Goal: Task Accomplishment & Management: Use online tool/utility

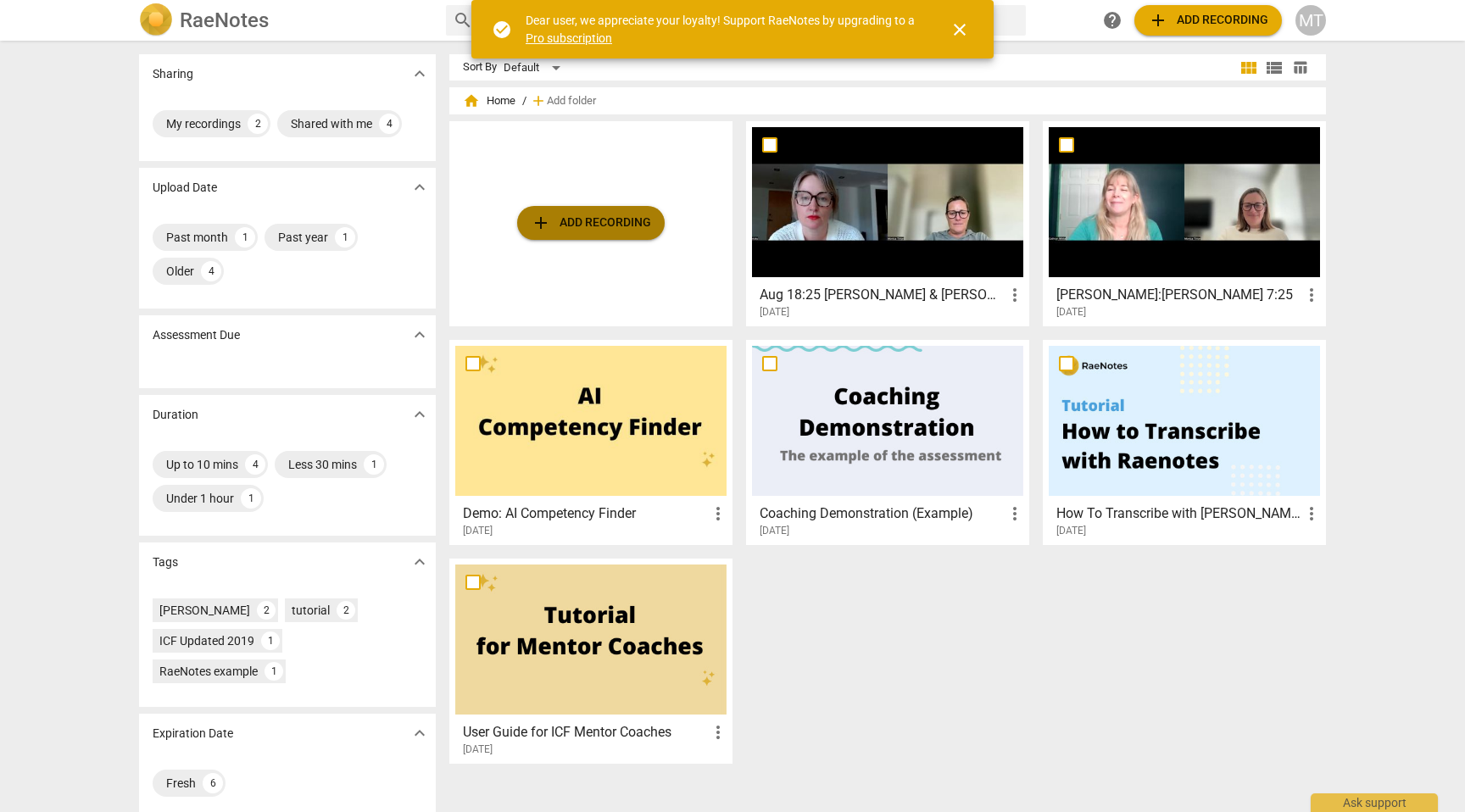
click at [609, 219] on span "add Add recording" at bounding box center [591, 222] width 121 height 20
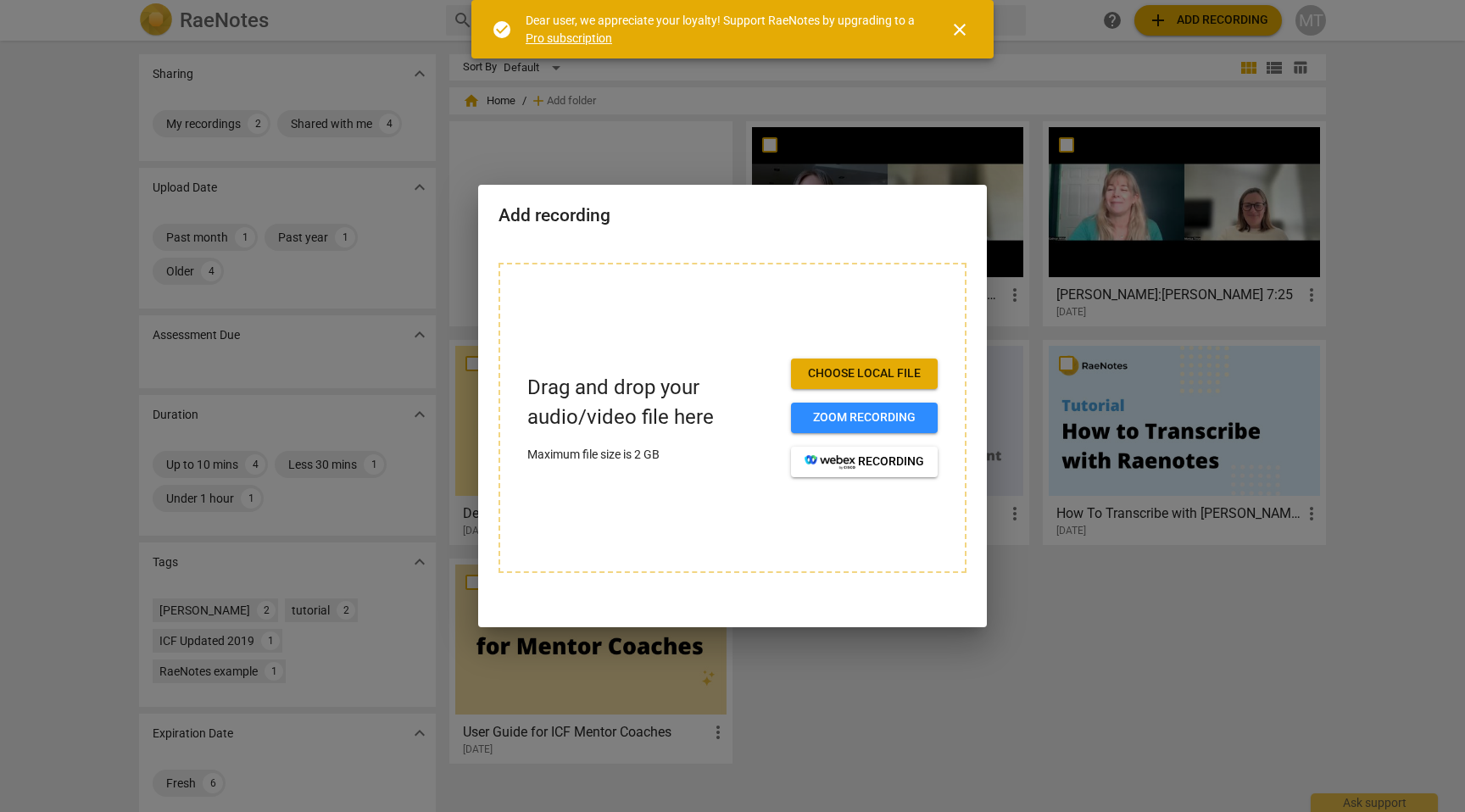
click at [897, 375] on span "Choose local file" at bounding box center [864, 374] width 120 height 17
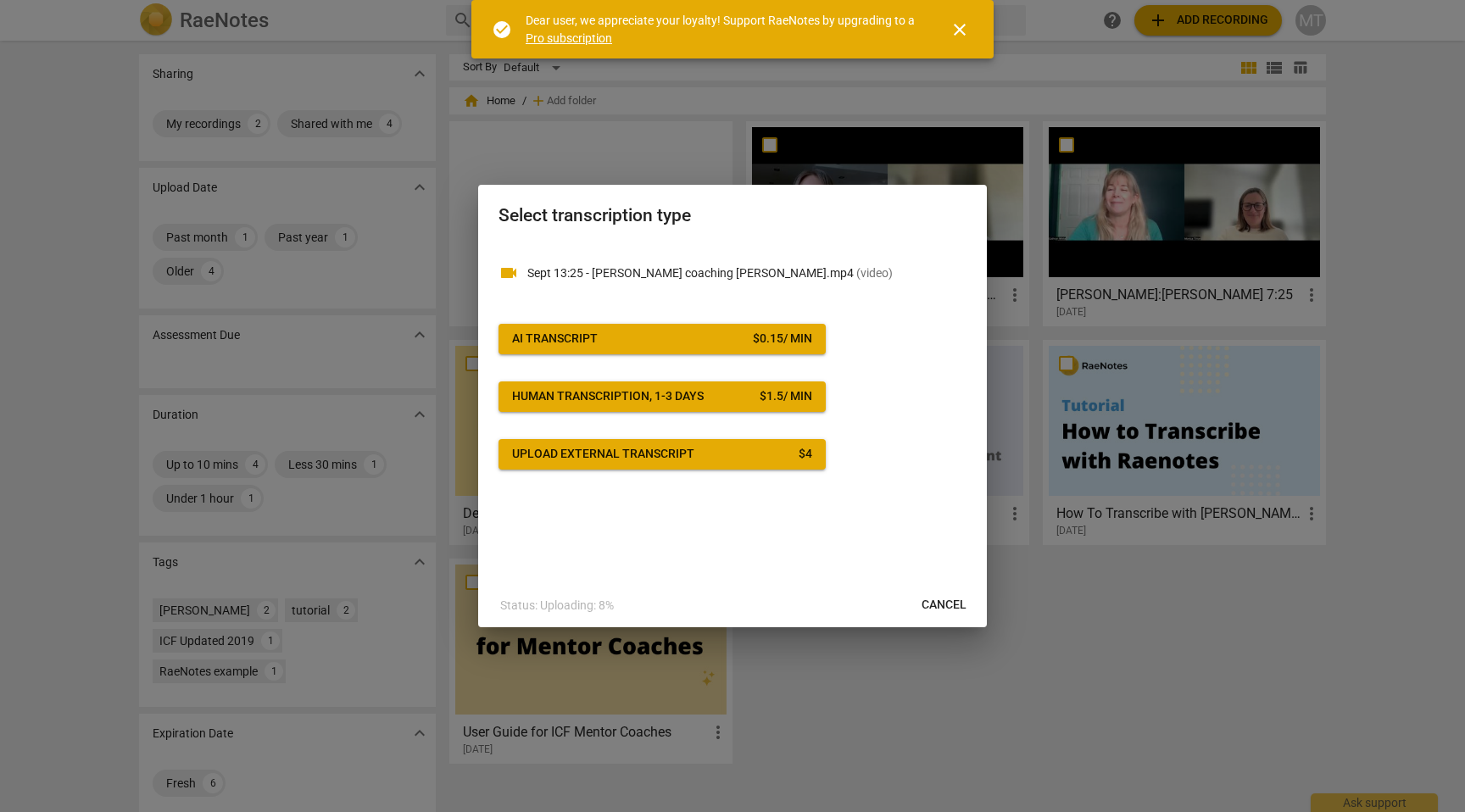
click at [741, 336] on span "AI Transcript $ 0.15 / min" at bounding box center [662, 339] width 300 height 17
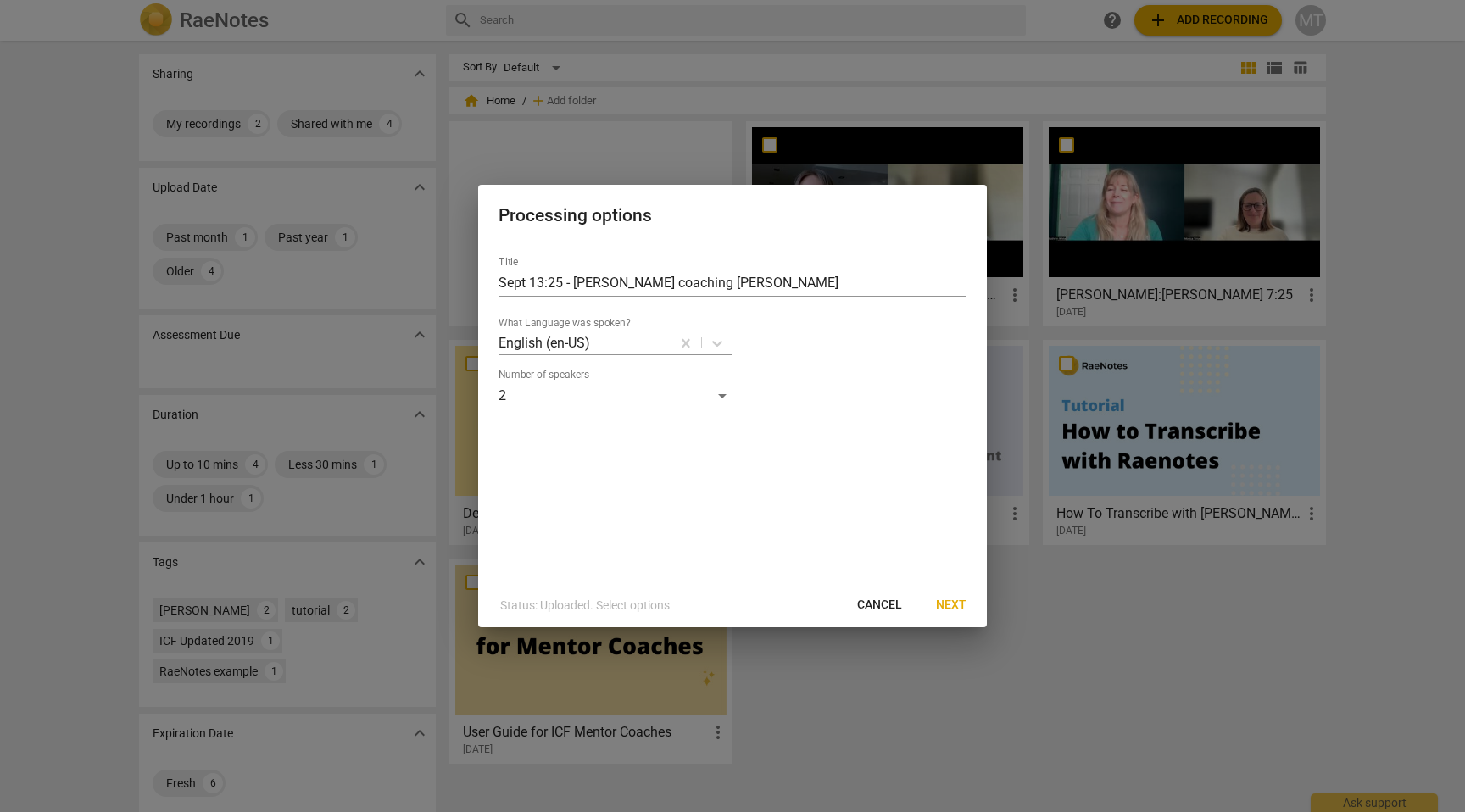
click at [963, 604] on span "Next" at bounding box center [951, 605] width 31 height 17
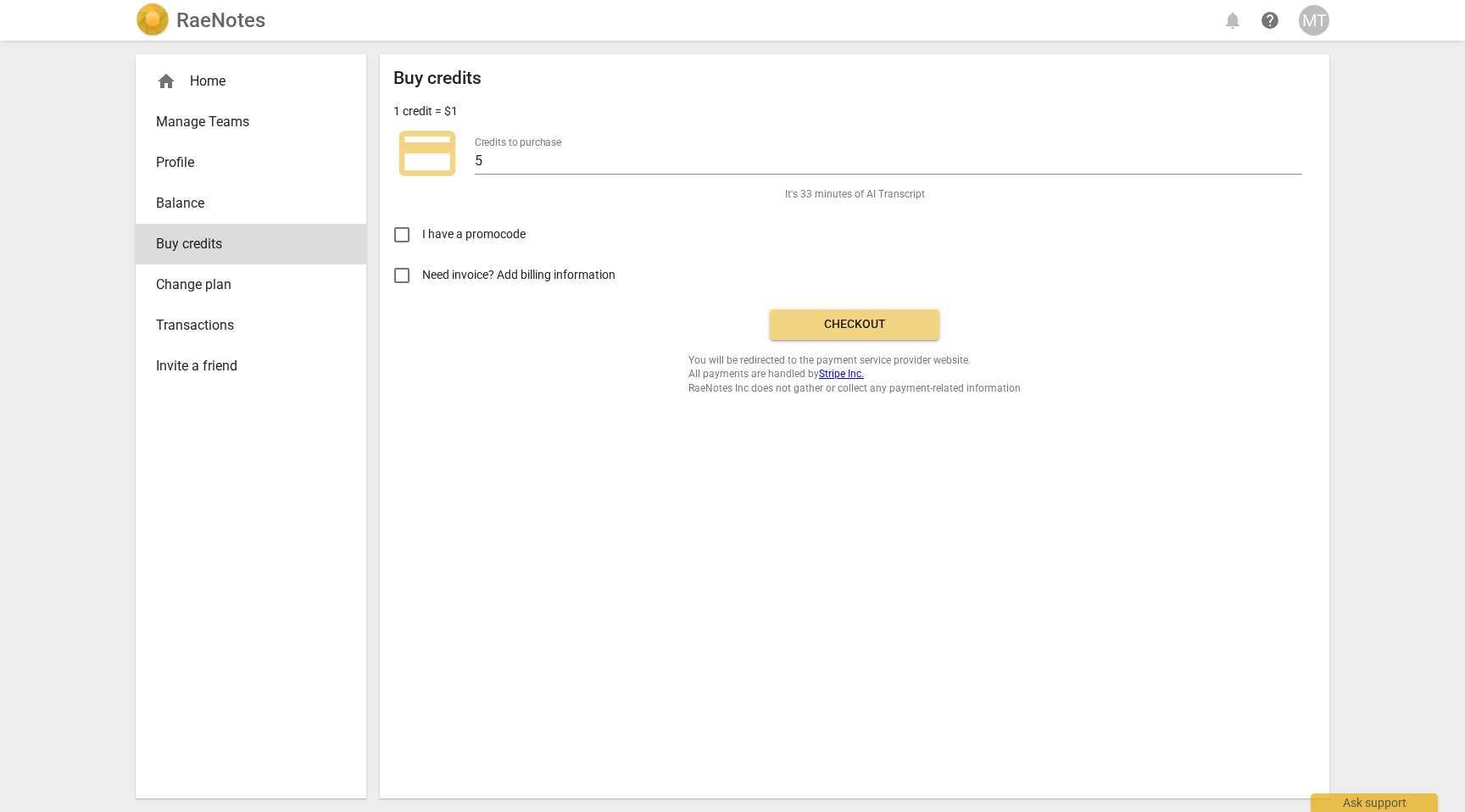
click at [852, 323] on span "Checkout" at bounding box center [855, 324] width 143 height 17
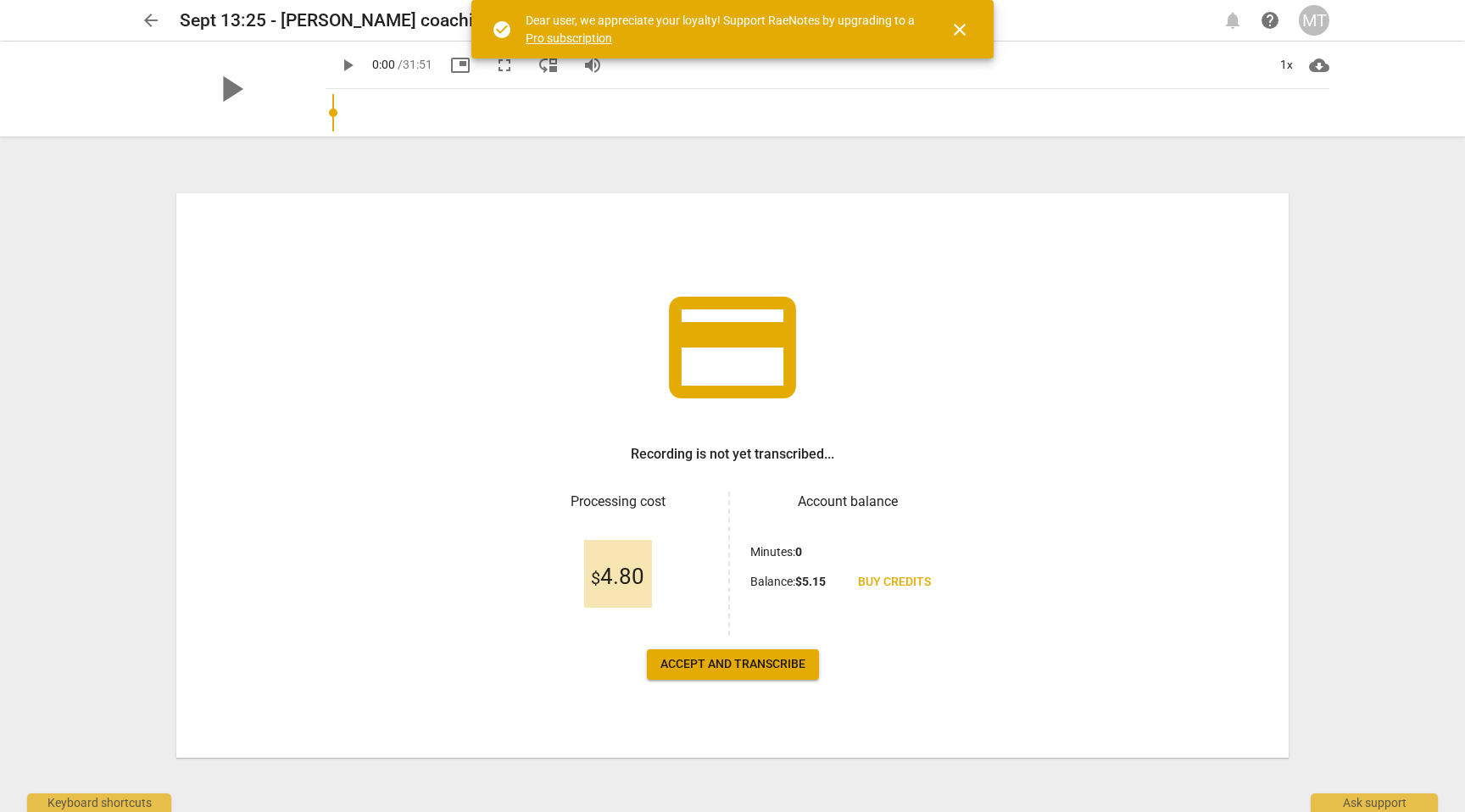
click at [761, 657] on span "Accept and transcribe" at bounding box center [732, 665] width 144 height 17
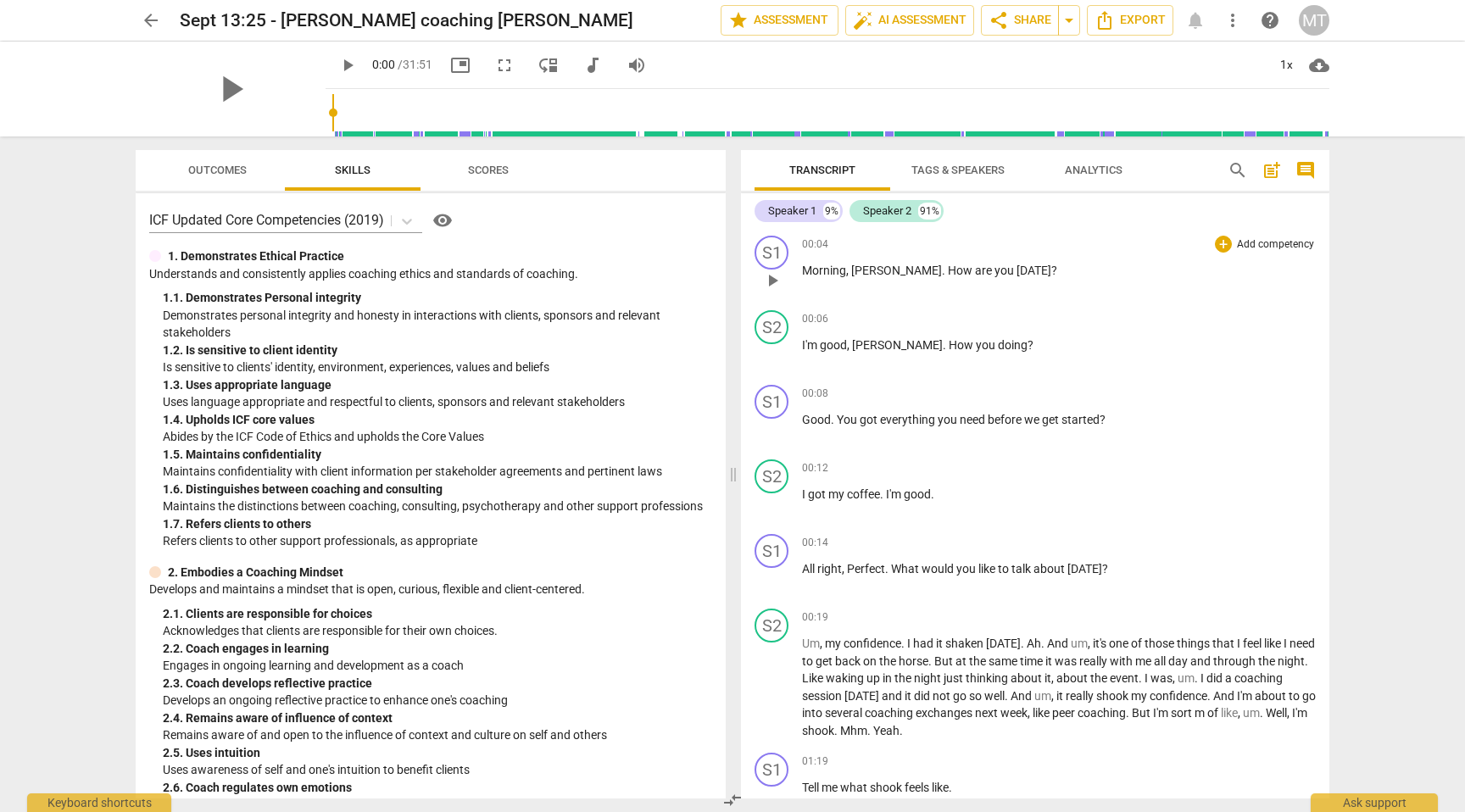
click at [899, 271] on span "[PERSON_NAME]" at bounding box center [896, 270] width 91 height 13
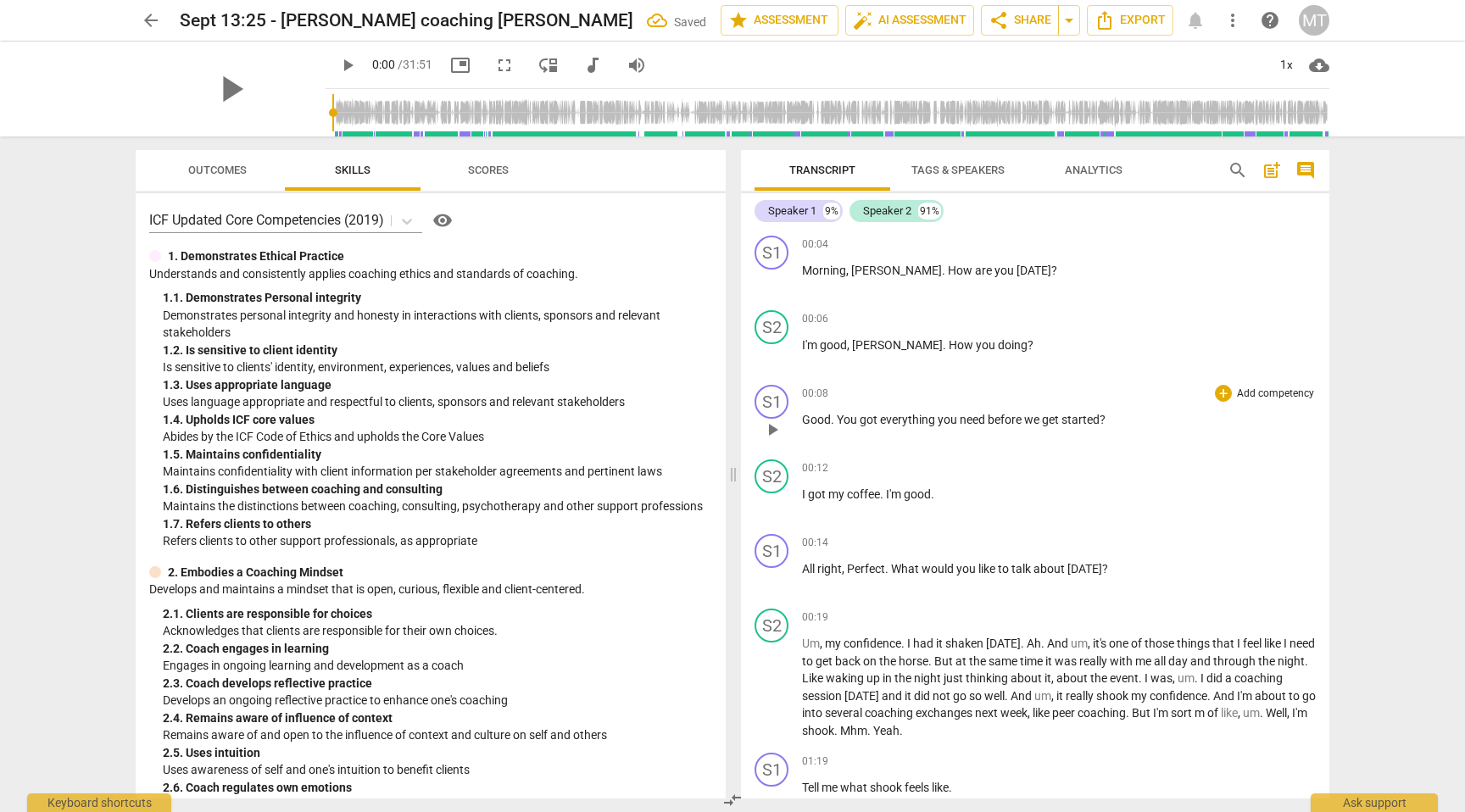
click at [838, 419] on span "You" at bounding box center [848, 419] width 23 height 13
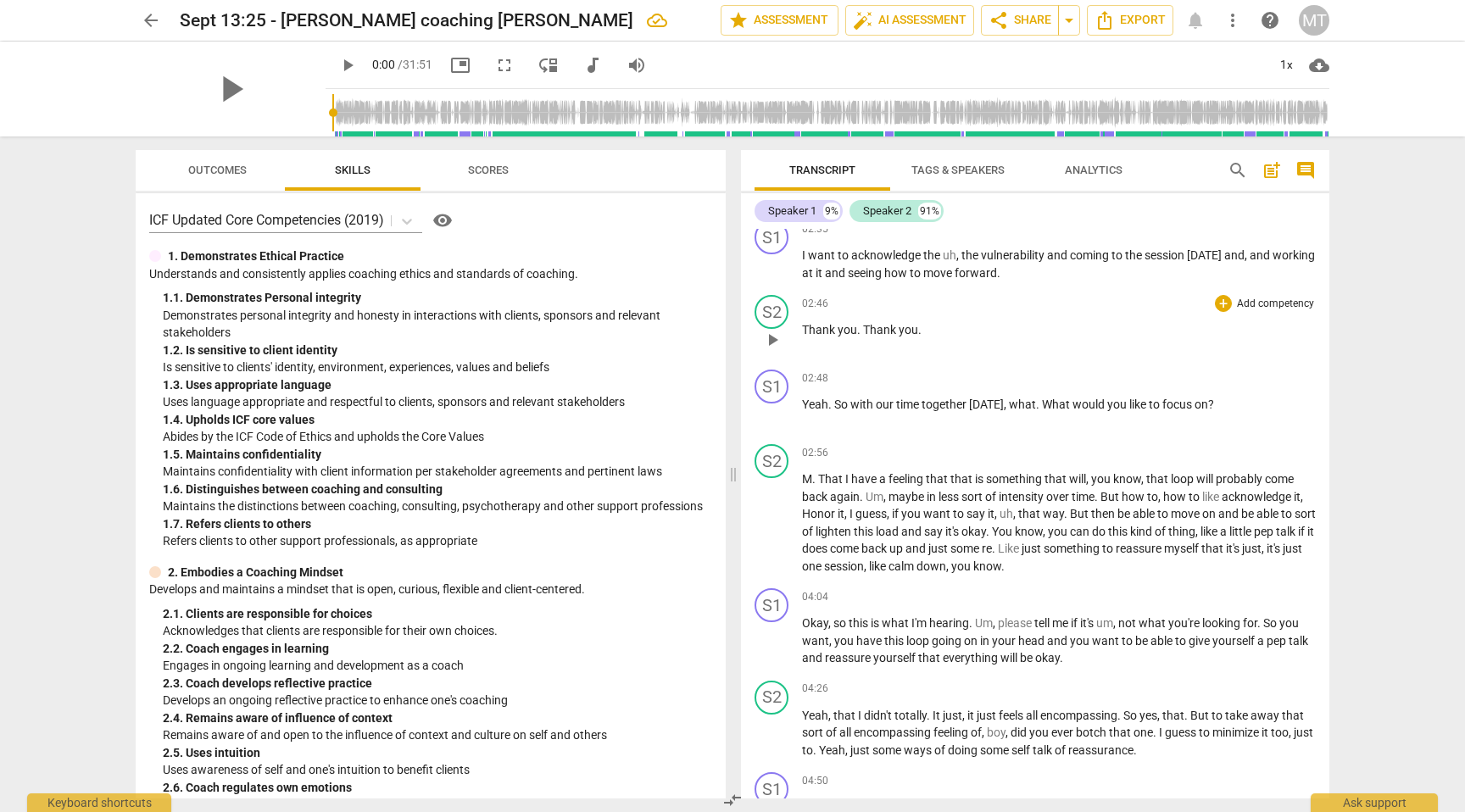
scroll to position [793, 0]
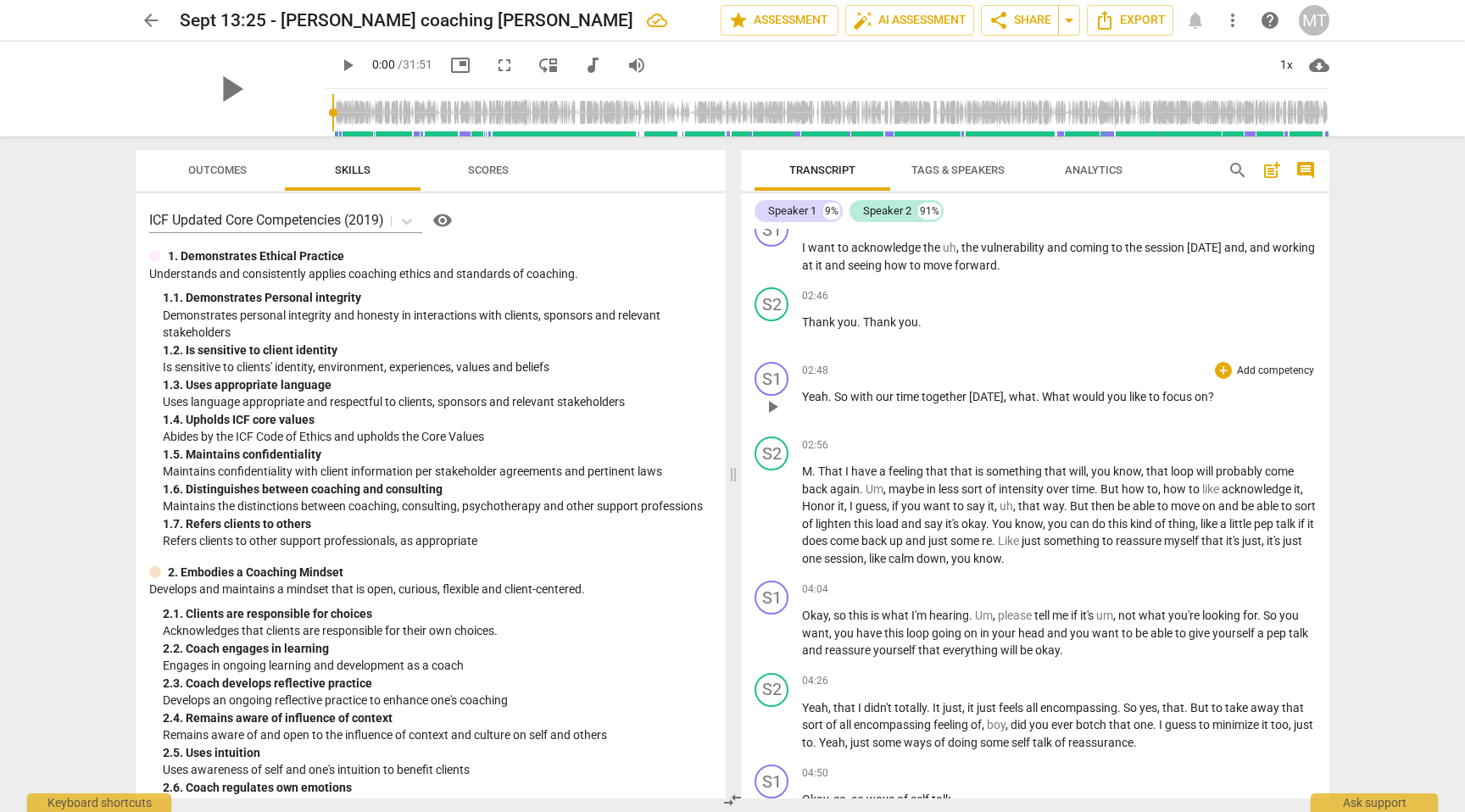
click at [828, 397] on span "." at bounding box center [831, 396] width 6 height 13
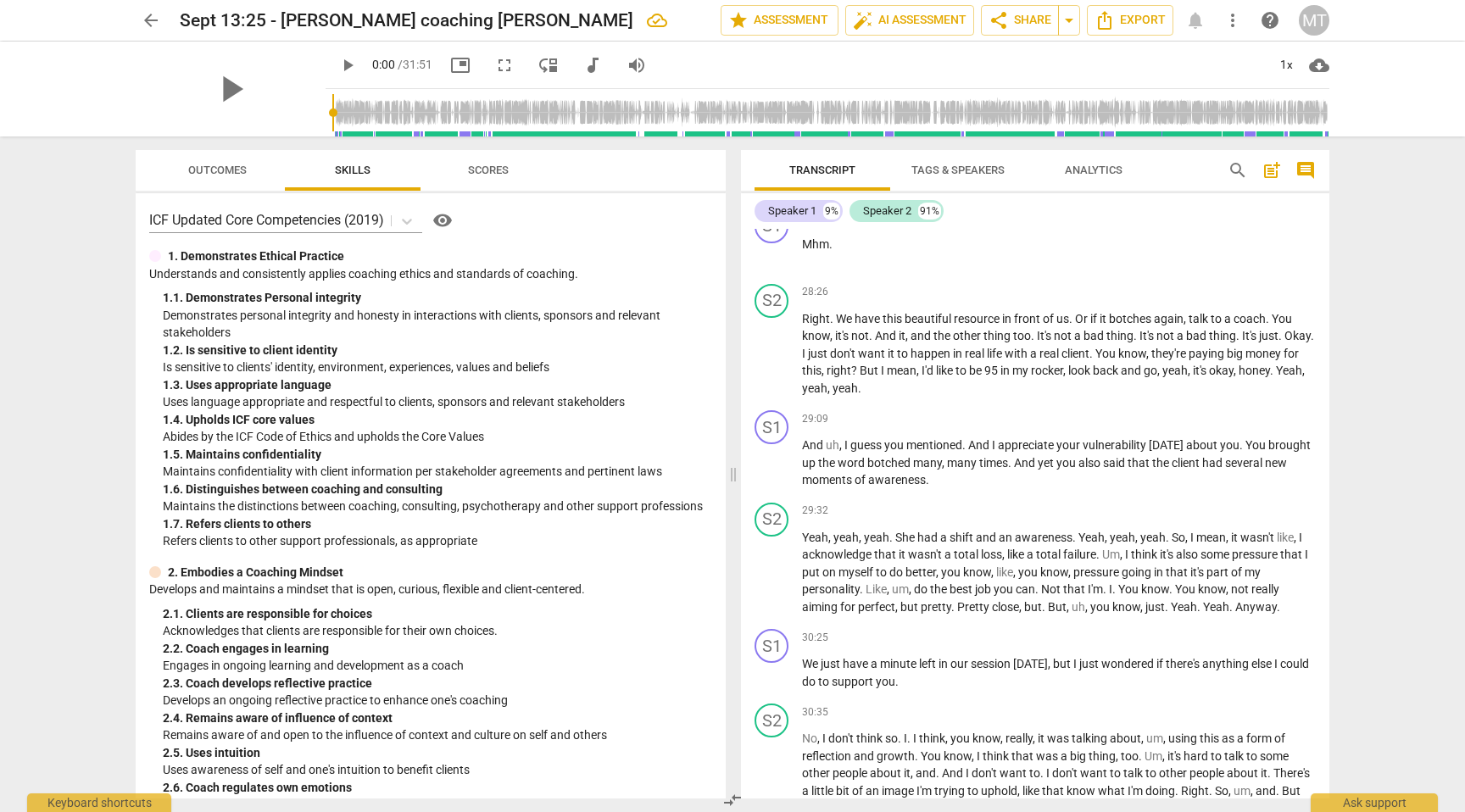
scroll to position [5607, 0]
click at [977, 450] on span "And" at bounding box center [980, 444] width 24 height 13
click at [844, 450] on span "I" at bounding box center [847, 444] width 6 height 13
click at [1201, 450] on span "You" at bounding box center [1210, 444] width 23 height 13
click at [1135, 450] on span "[DATE]" at bounding box center [1121, 444] width 37 height 13
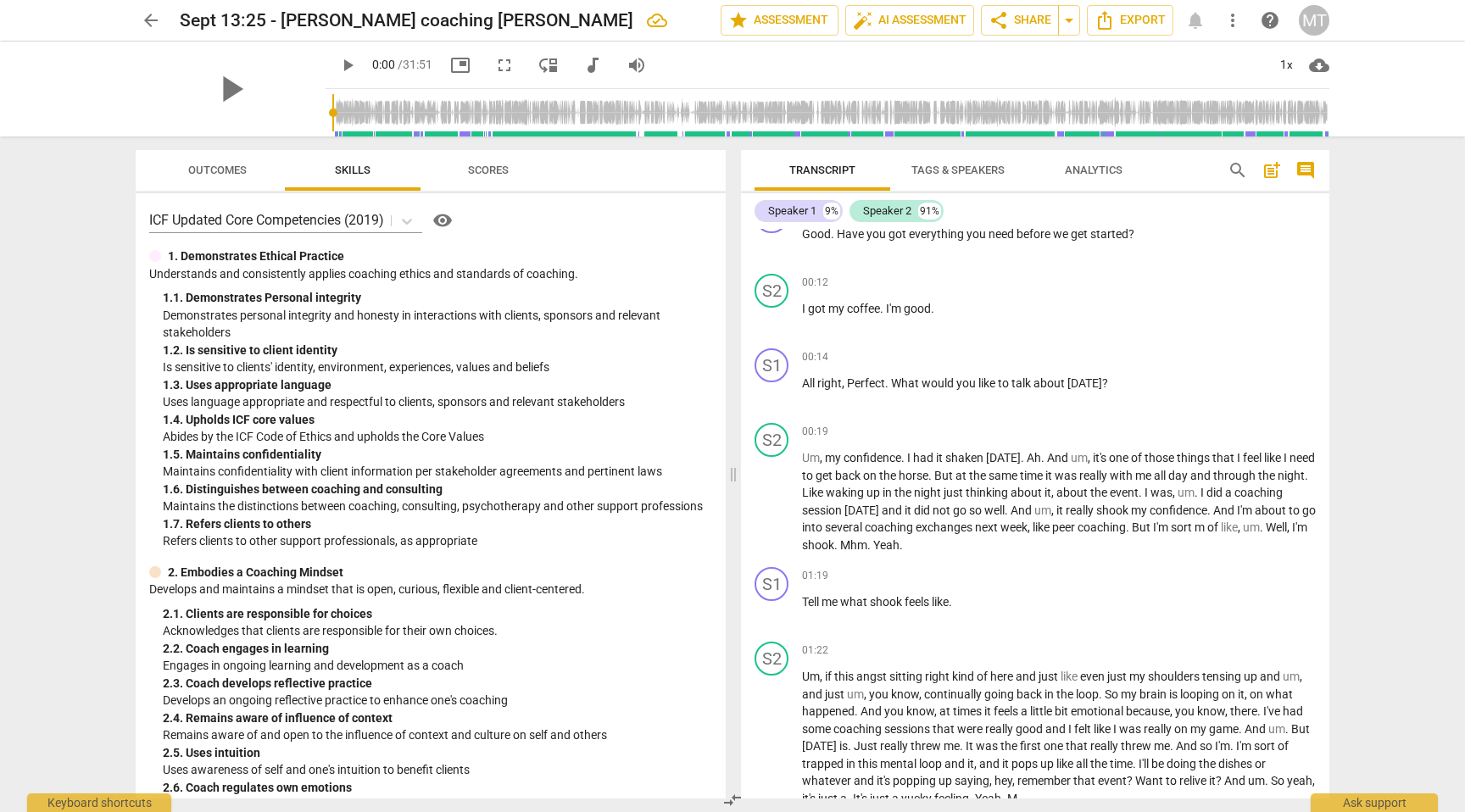
scroll to position [0, 0]
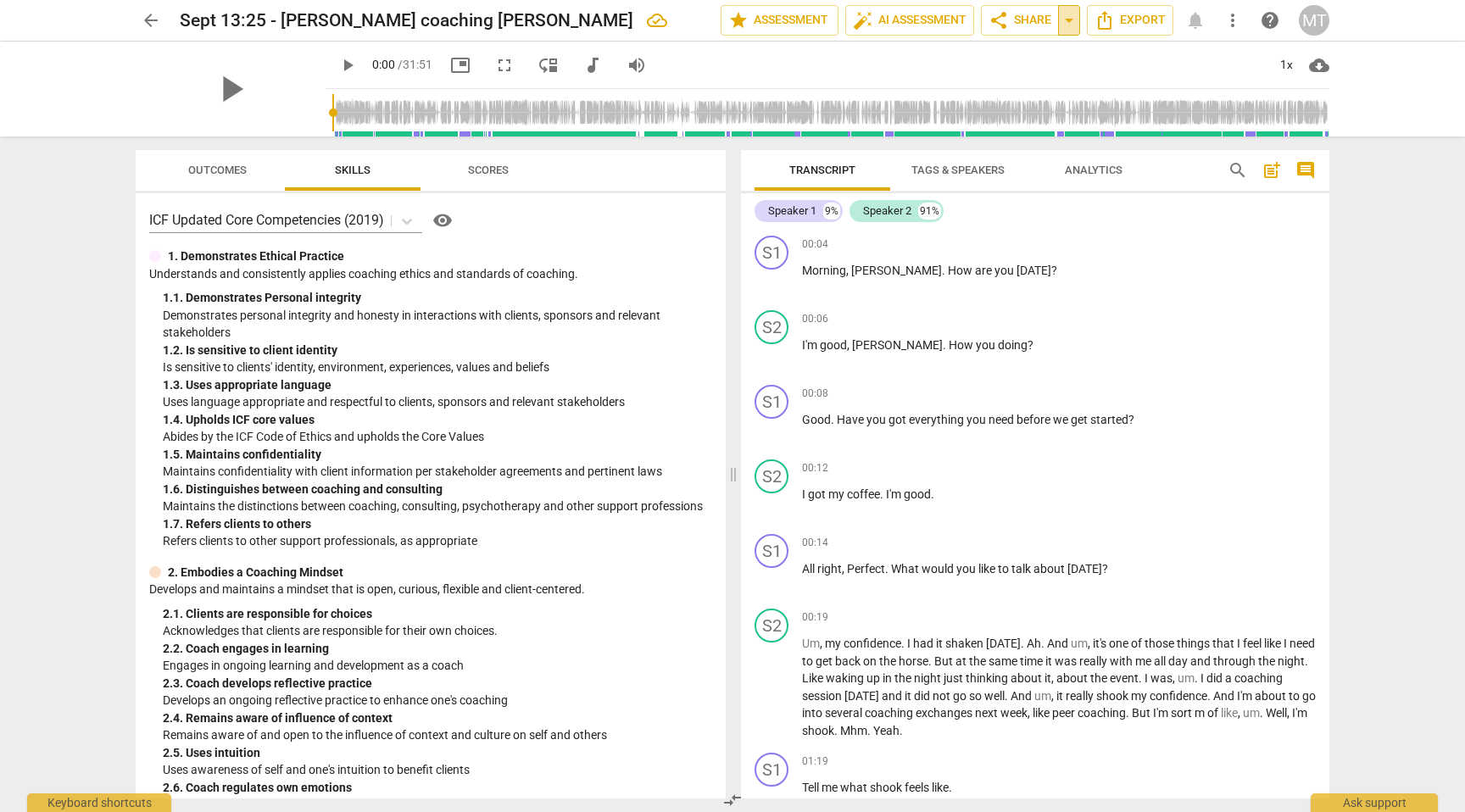
click at [1066, 17] on span "arrow_drop_down" at bounding box center [1068, 20] width 20 height 20
click at [1018, 18] on span "share Share" at bounding box center [1020, 20] width 63 height 20
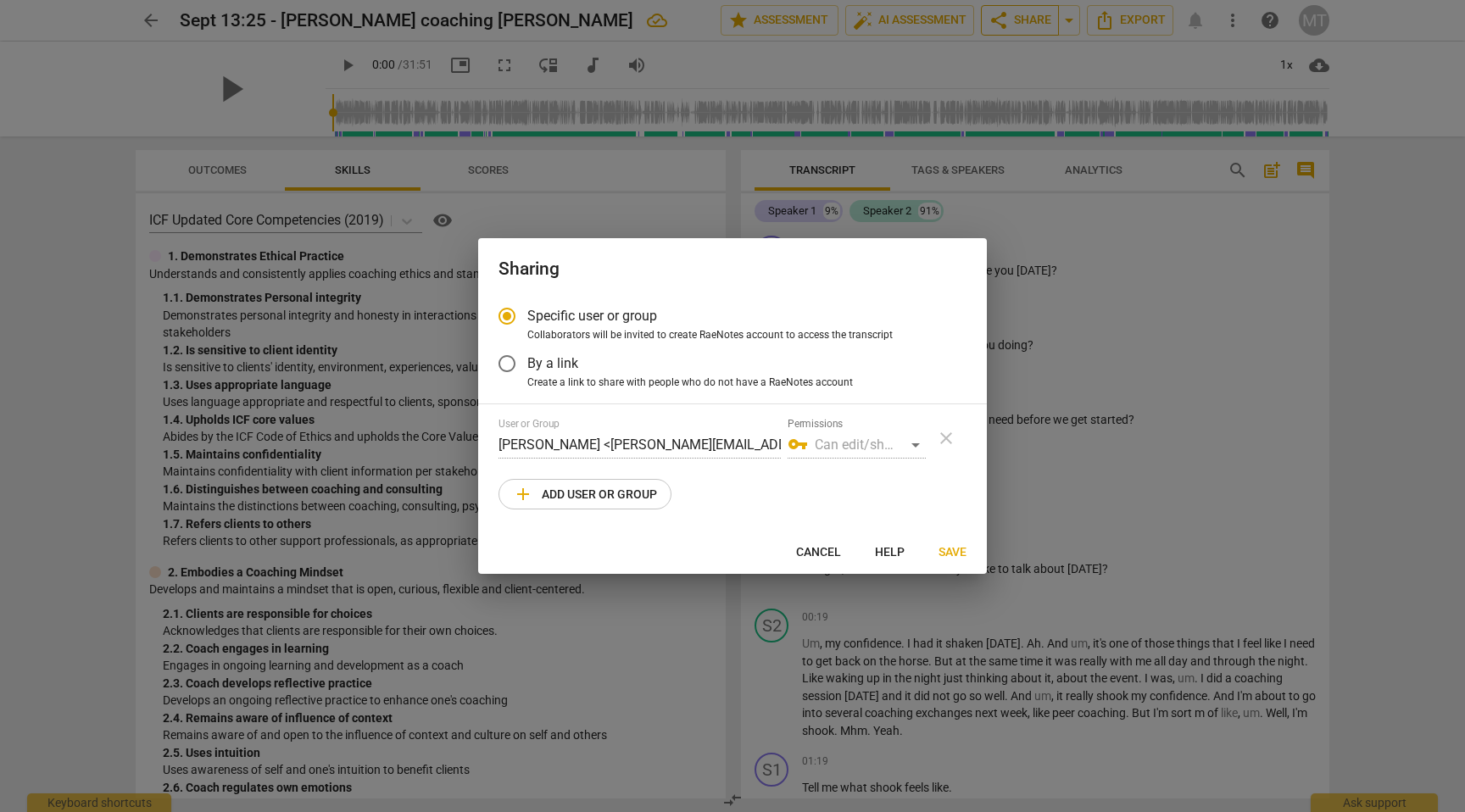
radio input "false"
click at [512, 365] on input "By a link" at bounding box center [506, 363] width 41 height 41
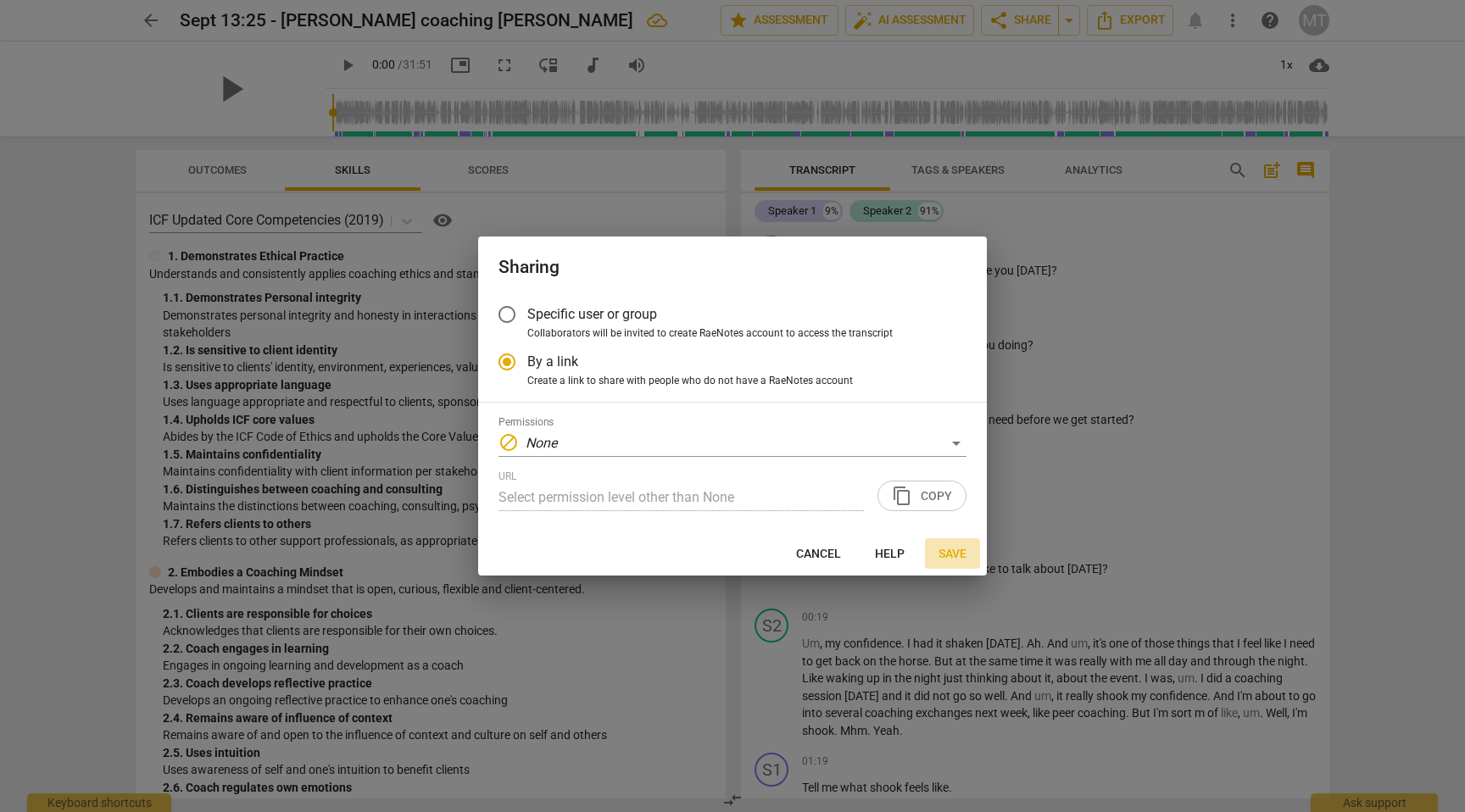
click at [953, 551] on span "Save" at bounding box center [952, 554] width 28 height 17
radio input "false"
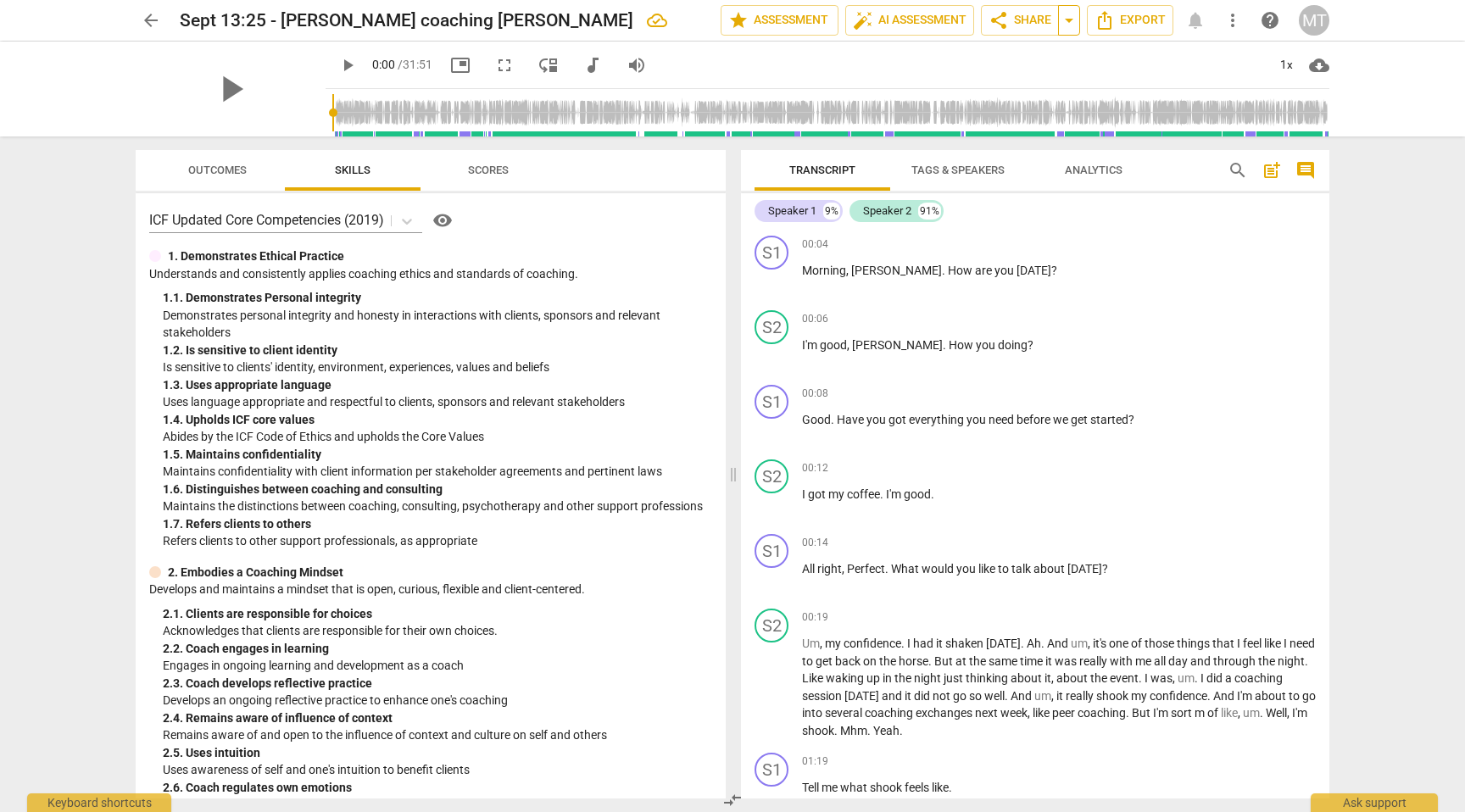
click at [1067, 18] on span "arrow_drop_down" at bounding box center [1068, 20] width 20 height 20
click at [1014, 17] on span "share Share" at bounding box center [1020, 20] width 63 height 20
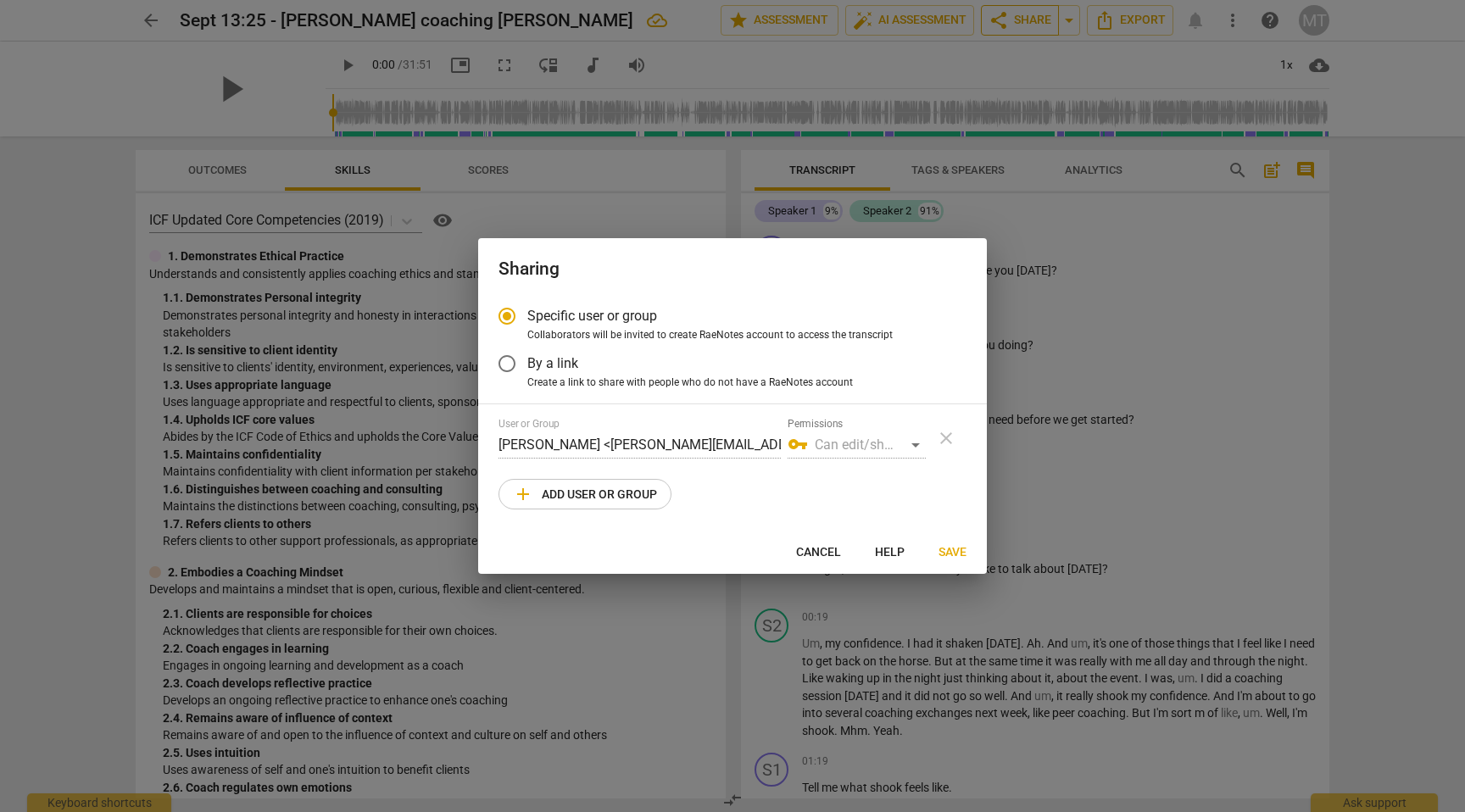
radio input "false"
click at [513, 362] on input "By a link" at bounding box center [506, 363] width 41 height 41
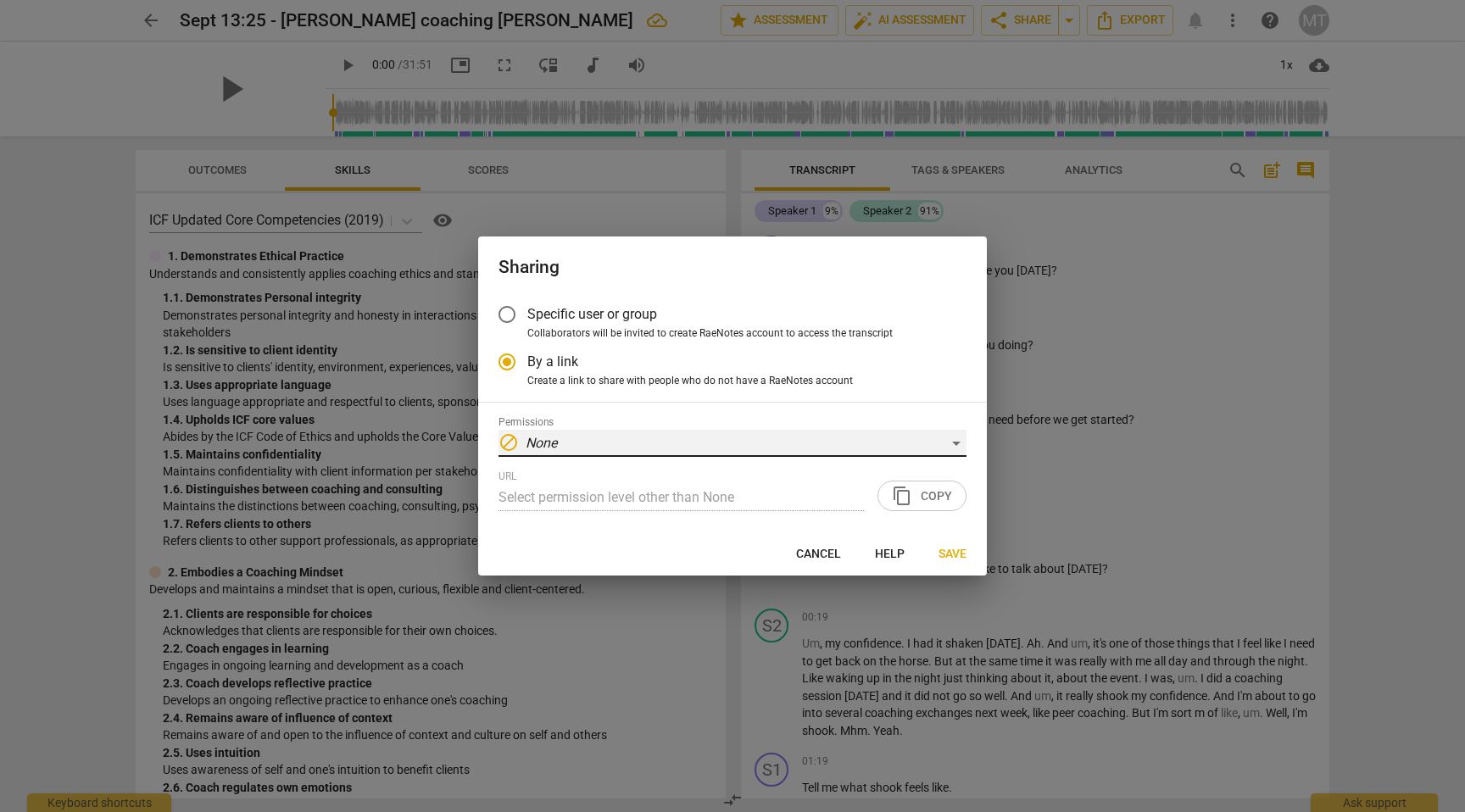
click at [951, 440] on div "block None" at bounding box center [732, 443] width 468 height 27
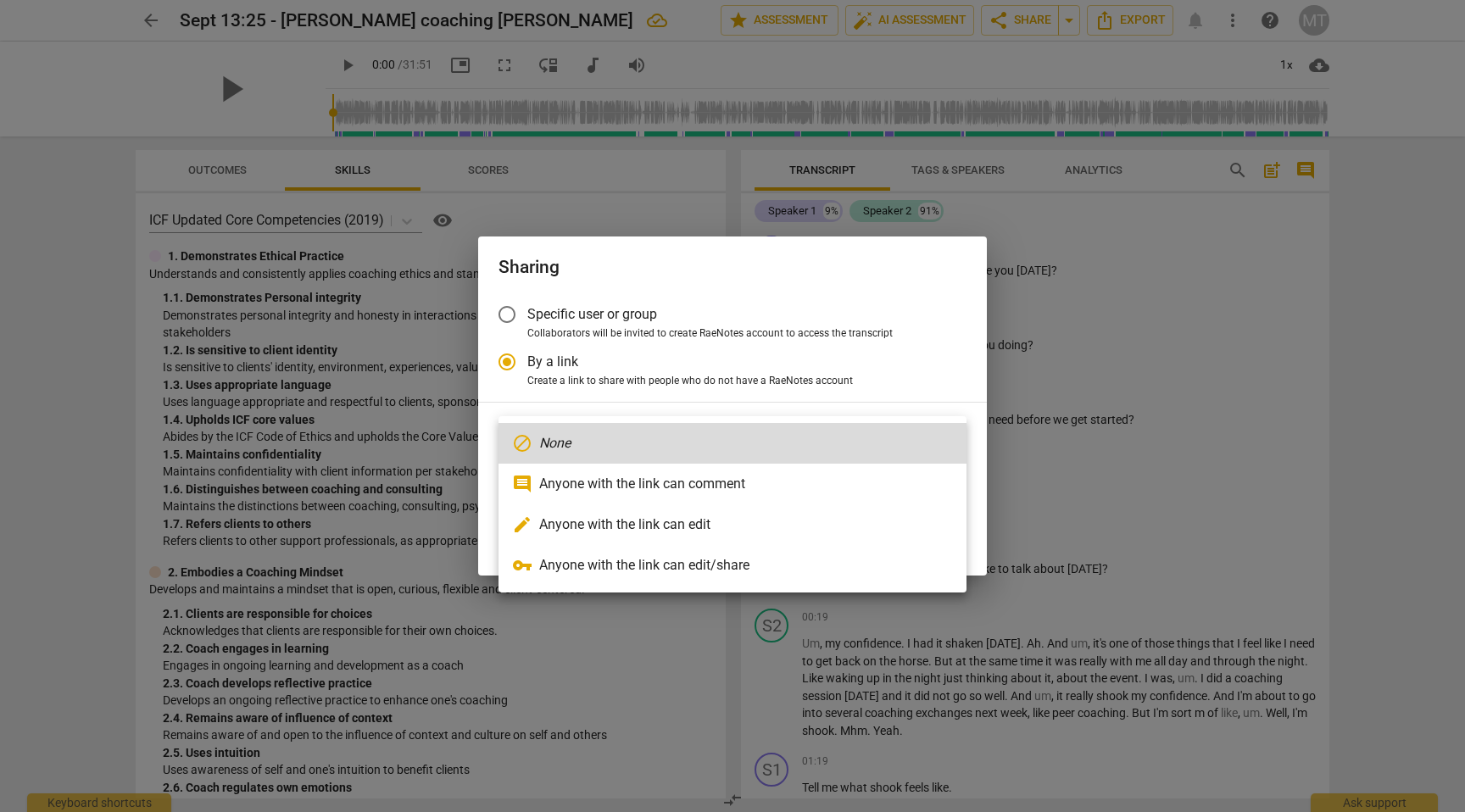
click at [754, 483] on li "comment Anyone with the link can comment" at bounding box center [732, 484] width 468 height 41
radio input "false"
type input "[URL][DOMAIN_NAME]"
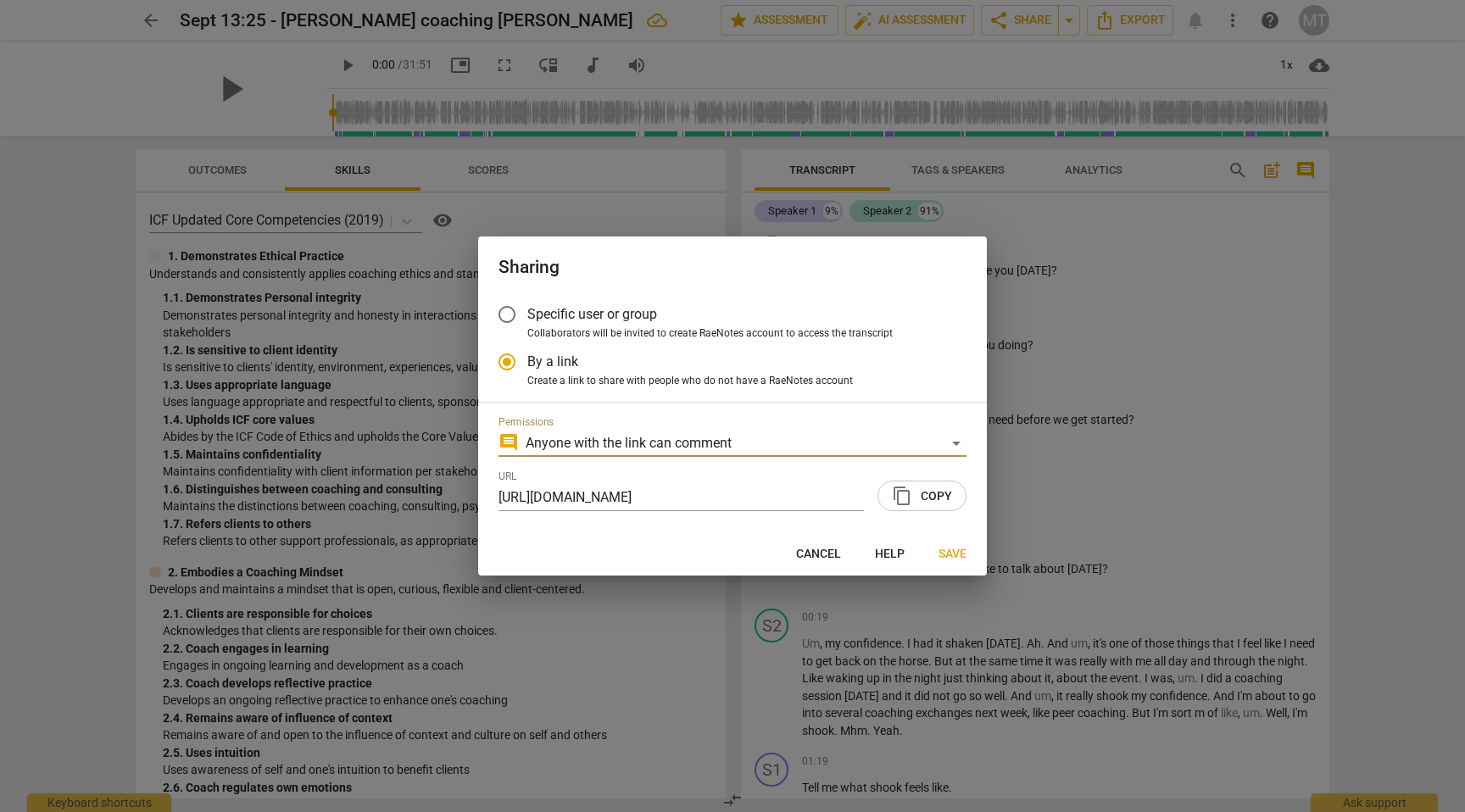
click at [928, 501] on span "content_copy Copy" at bounding box center [921, 495] width 60 height 20
click at [949, 545] on span "Save" at bounding box center [952, 554] width 28 height 17
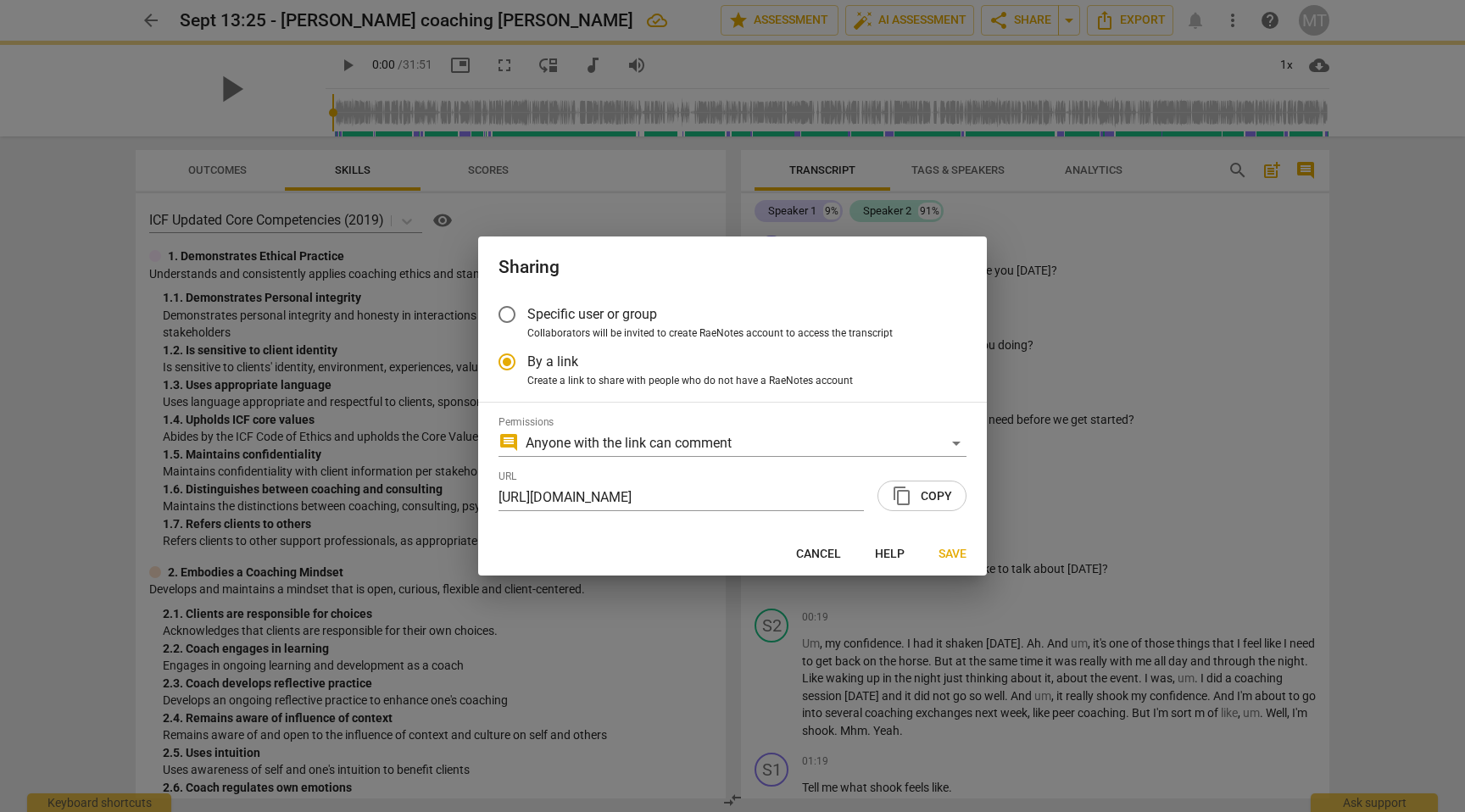
radio input "false"
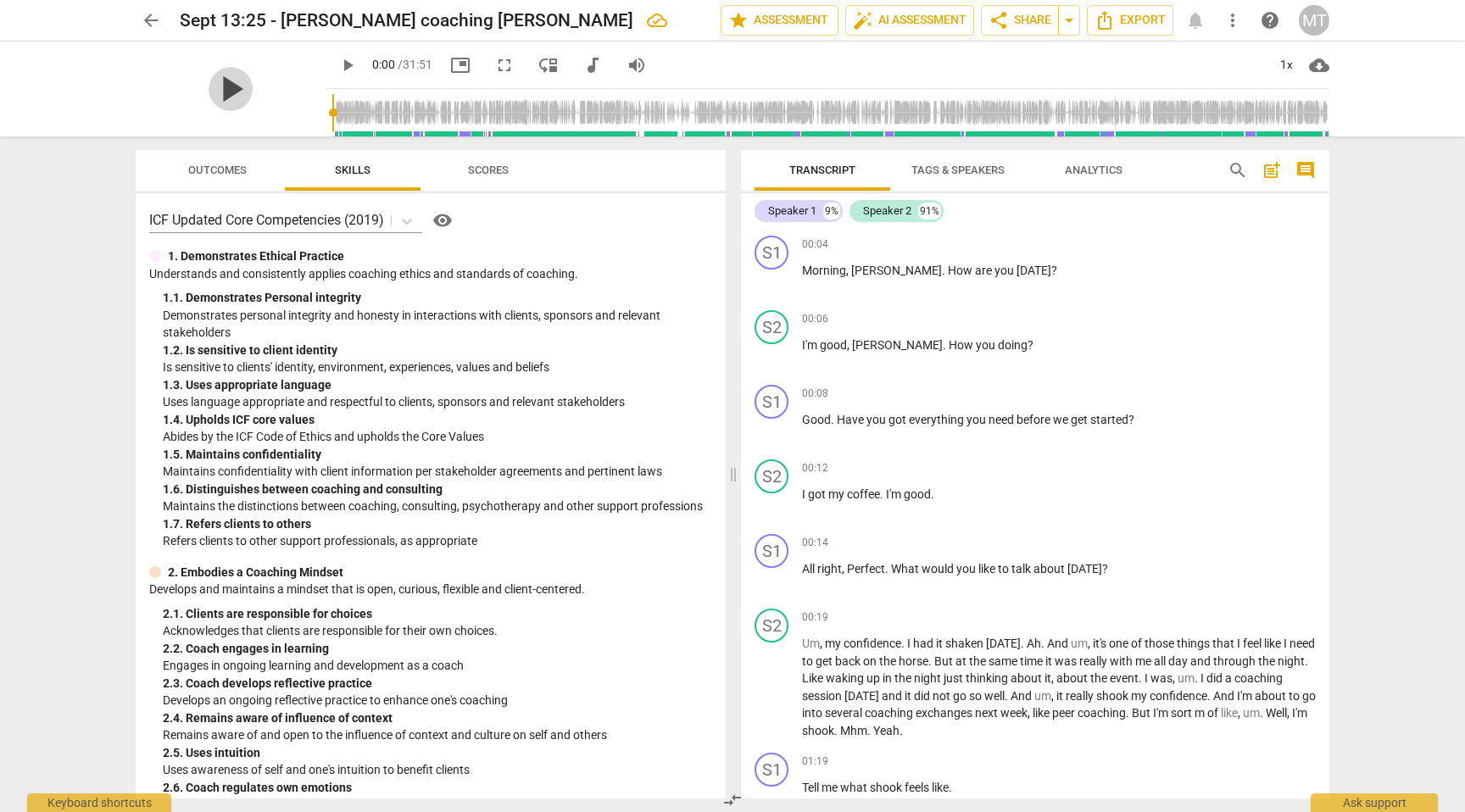
click at [220, 86] on span "play_arrow" at bounding box center [231, 89] width 44 height 44
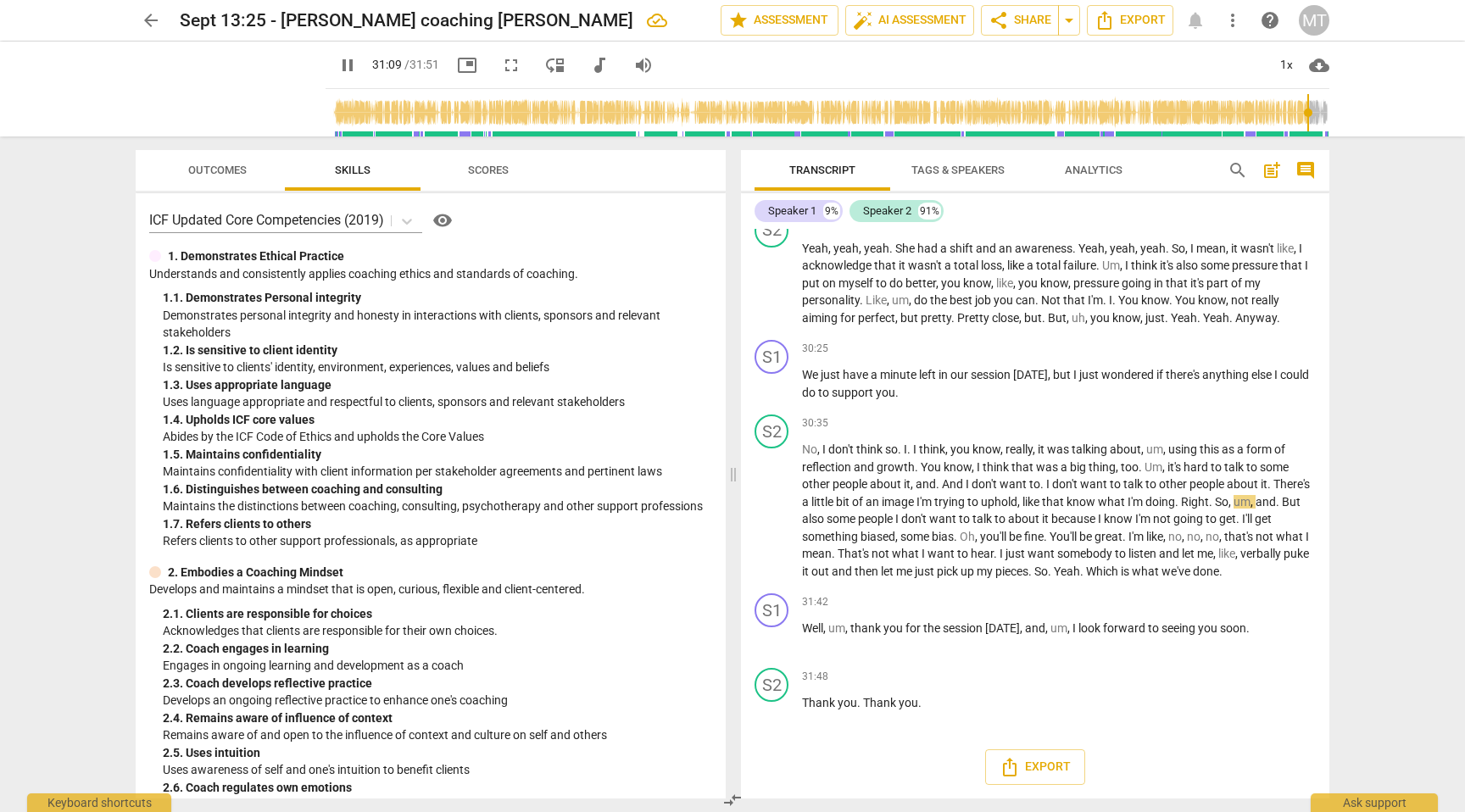
scroll to position [5913, 0]
type input "1911"
